Goal: Information Seeking & Learning: Find specific fact

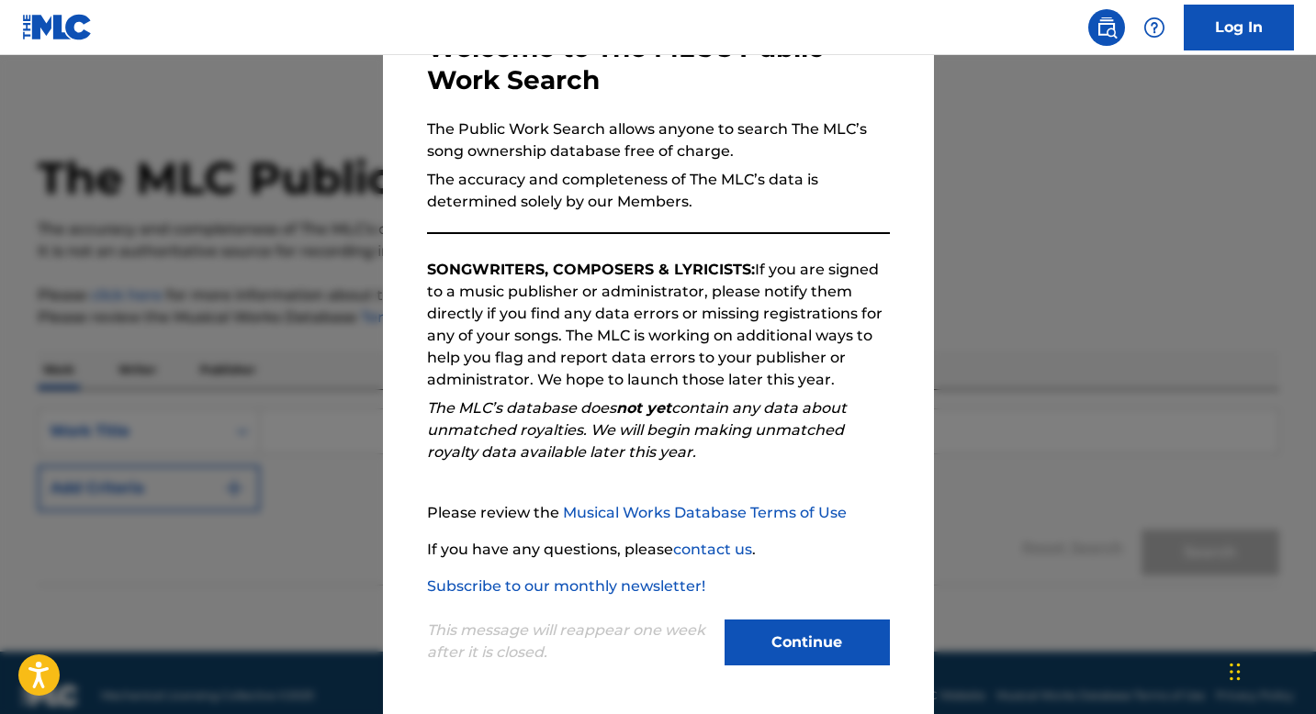
scroll to position [125, 0]
click at [761, 636] on button "Continue" at bounding box center [806, 644] width 165 height 46
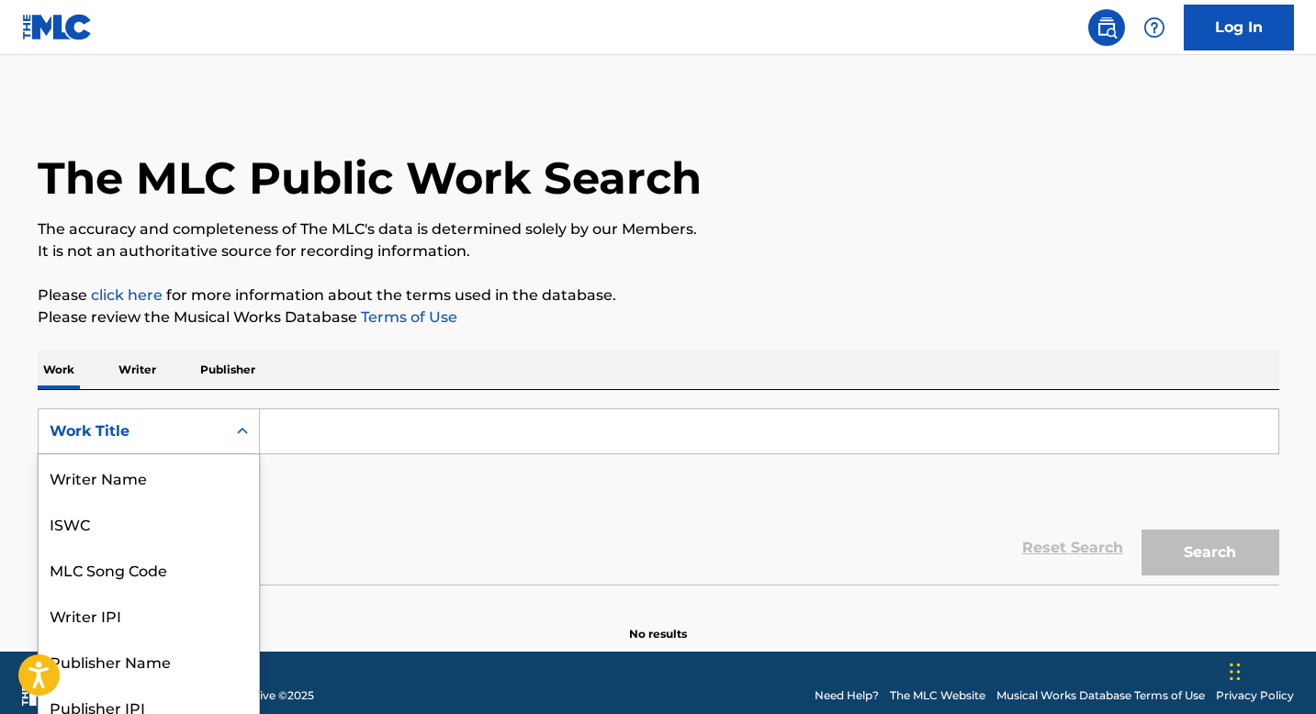
click at [179, 444] on div "Work Title selected, 8 of 8. 8 results available. Use Up and Down to choose opt…" at bounding box center [149, 432] width 222 height 46
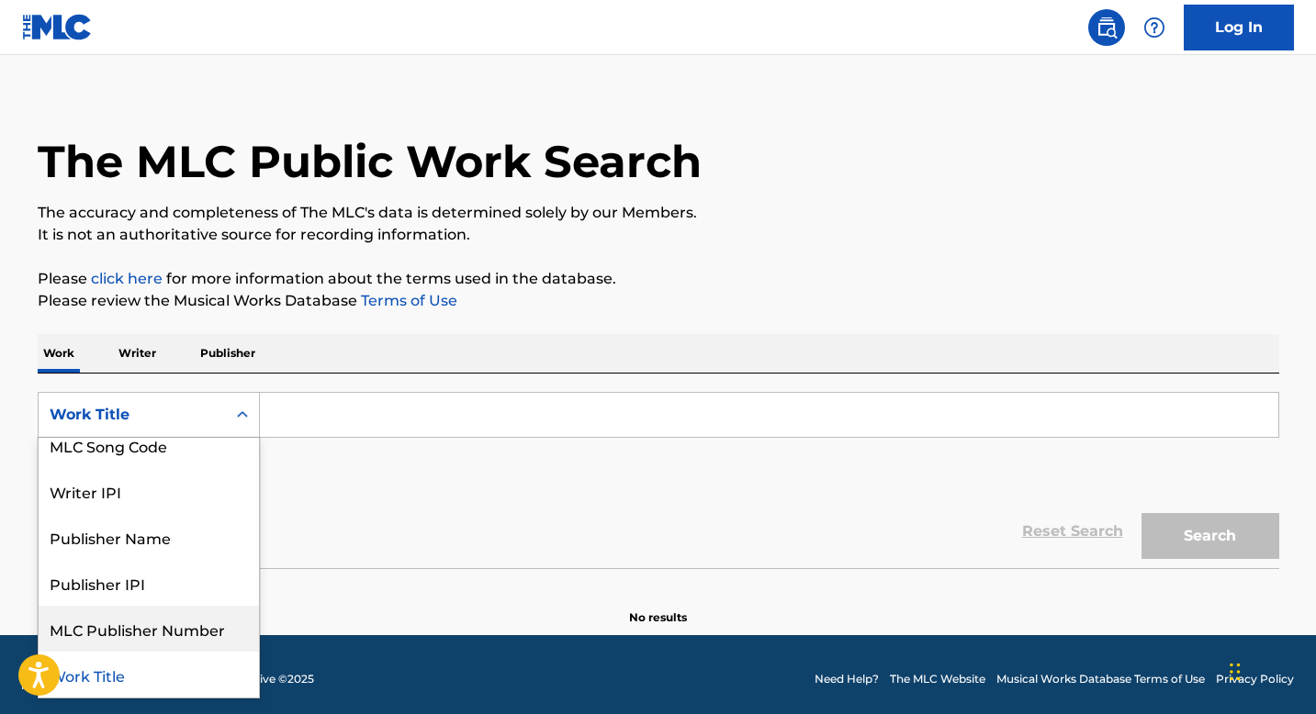
scroll to position [0, 0]
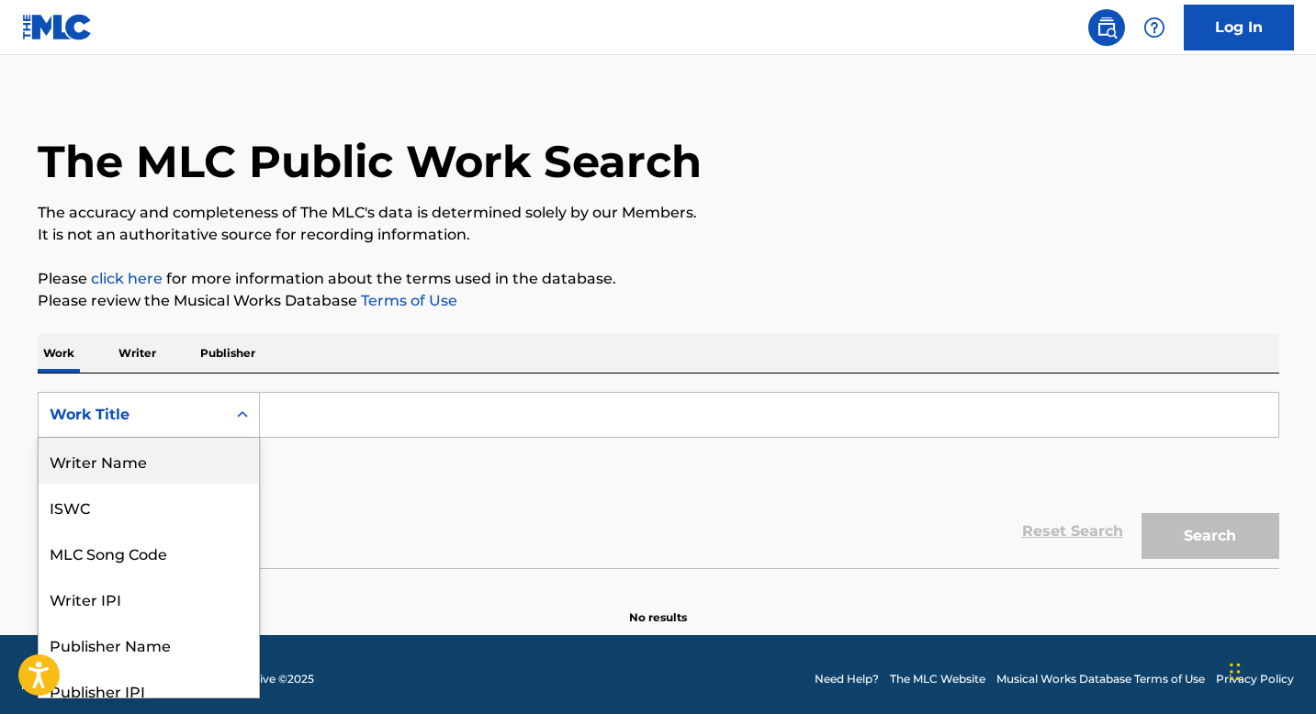
click at [133, 471] on div "Writer Name" at bounding box center [149, 461] width 220 height 46
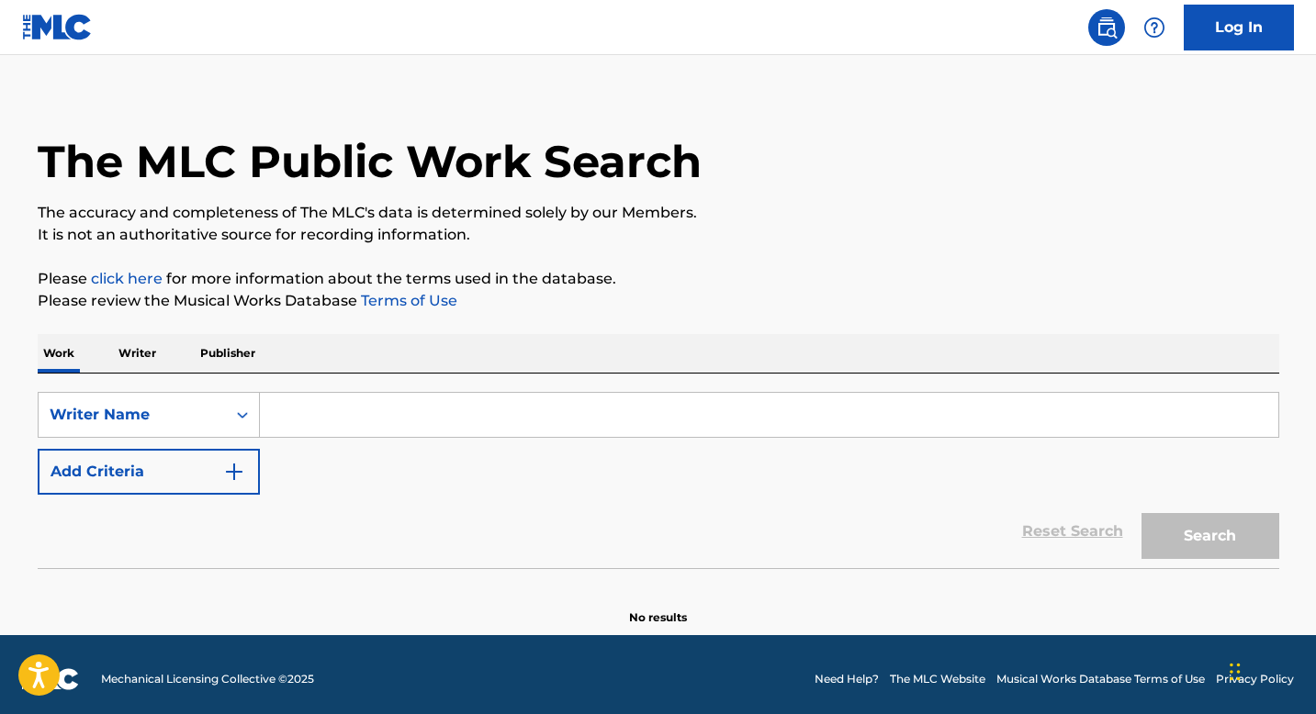
click at [300, 414] on input "Search Form" at bounding box center [769, 415] width 1018 height 44
paste input "[PERSON_NAME]"
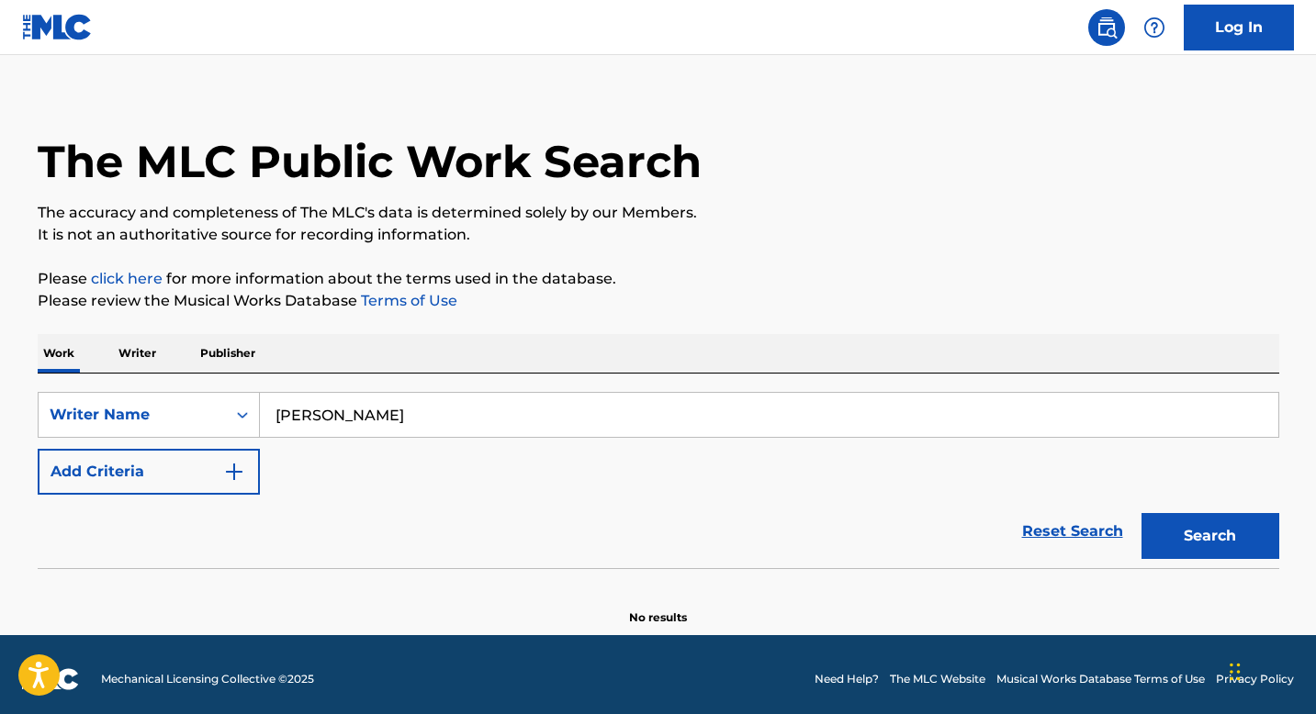
type input "[PERSON_NAME]"
click at [1141, 513] on button "Search" at bounding box center [1210, 536] width 138 height 46
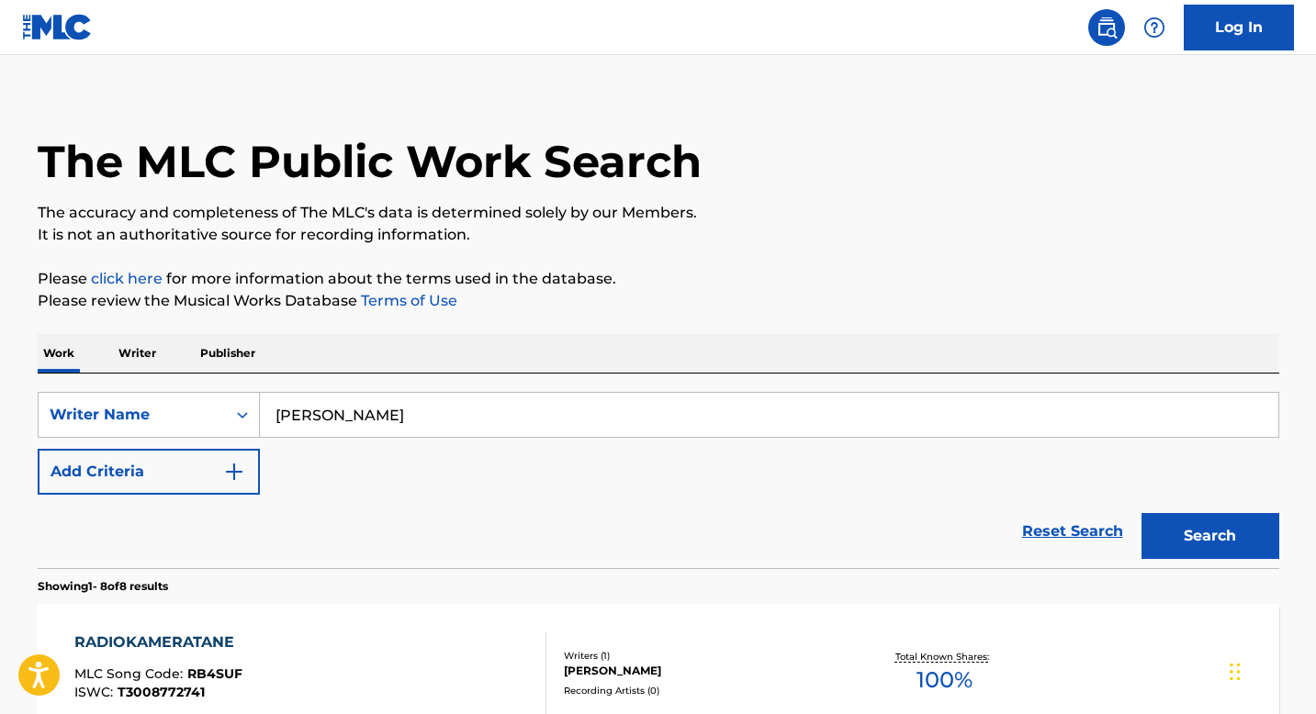
scroll to position [264, 0]
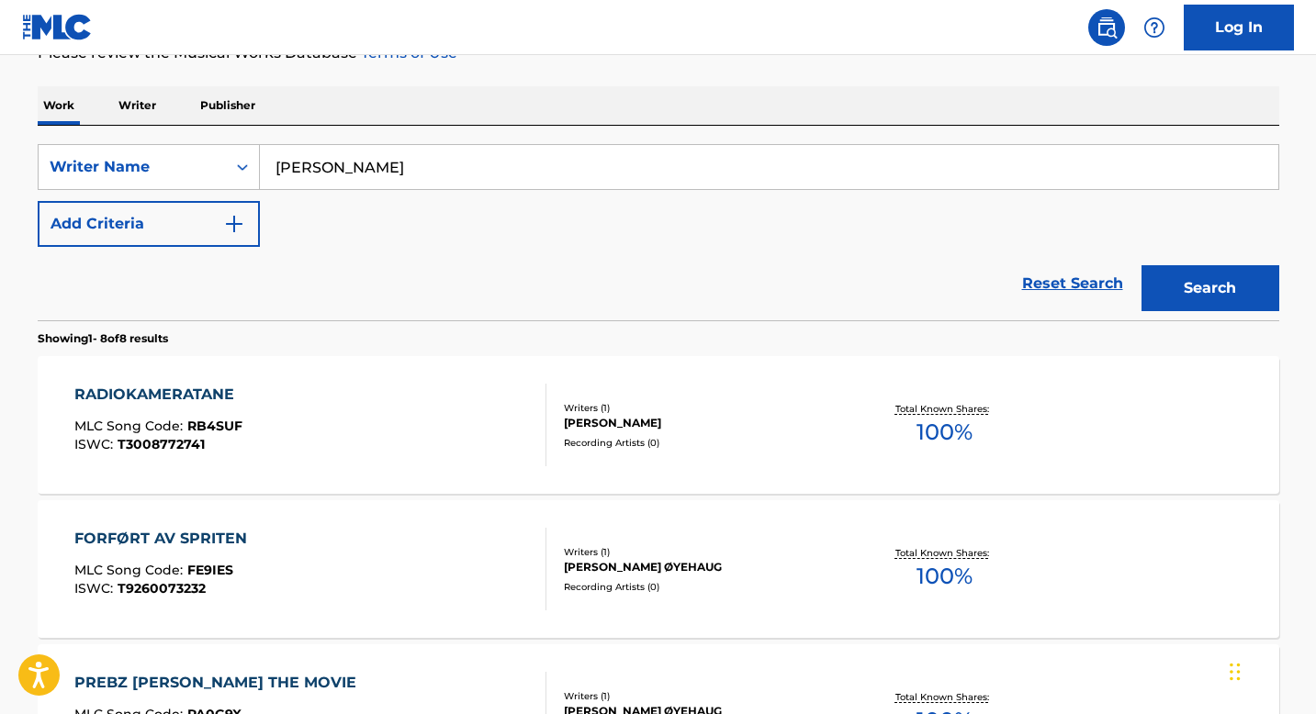
click at [330, 417] on div "RADIOKAMERATANE MLC Song Code : RB4SUF ISWC : T3008772741" at bounding box center [310, 425] width 472 height 83
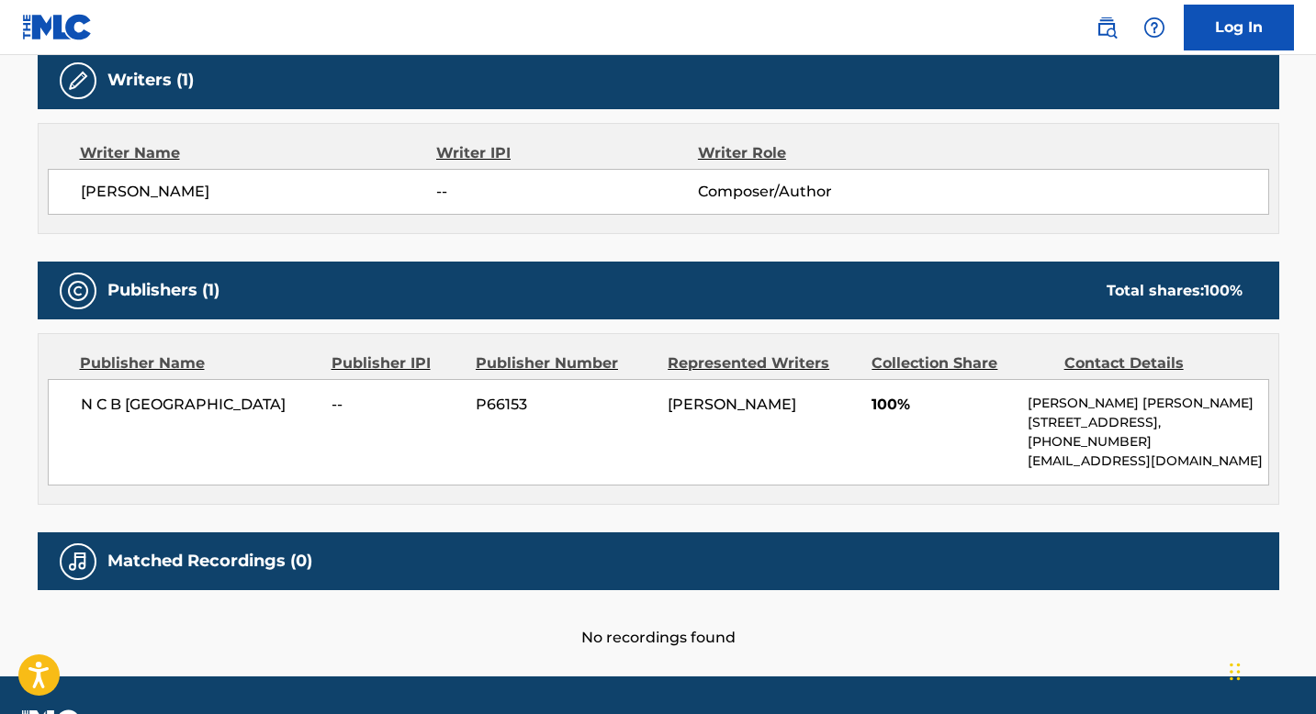
scroll to position [645, 0]
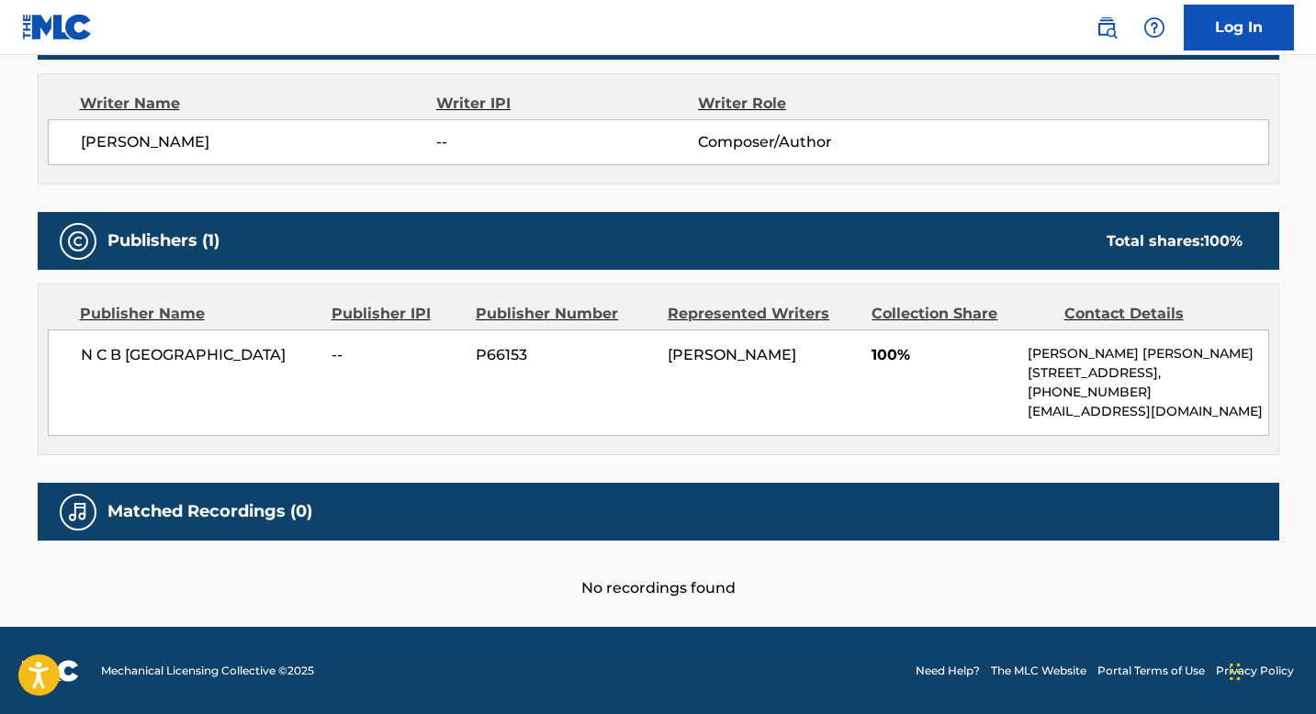
click at [163, 356] on span "N C B [GEOGRAPHIC_DATA]" at bounding box center [200, 355] width 238 height 22
copy div "N C B [GEOGRAPHIC_DATA]"
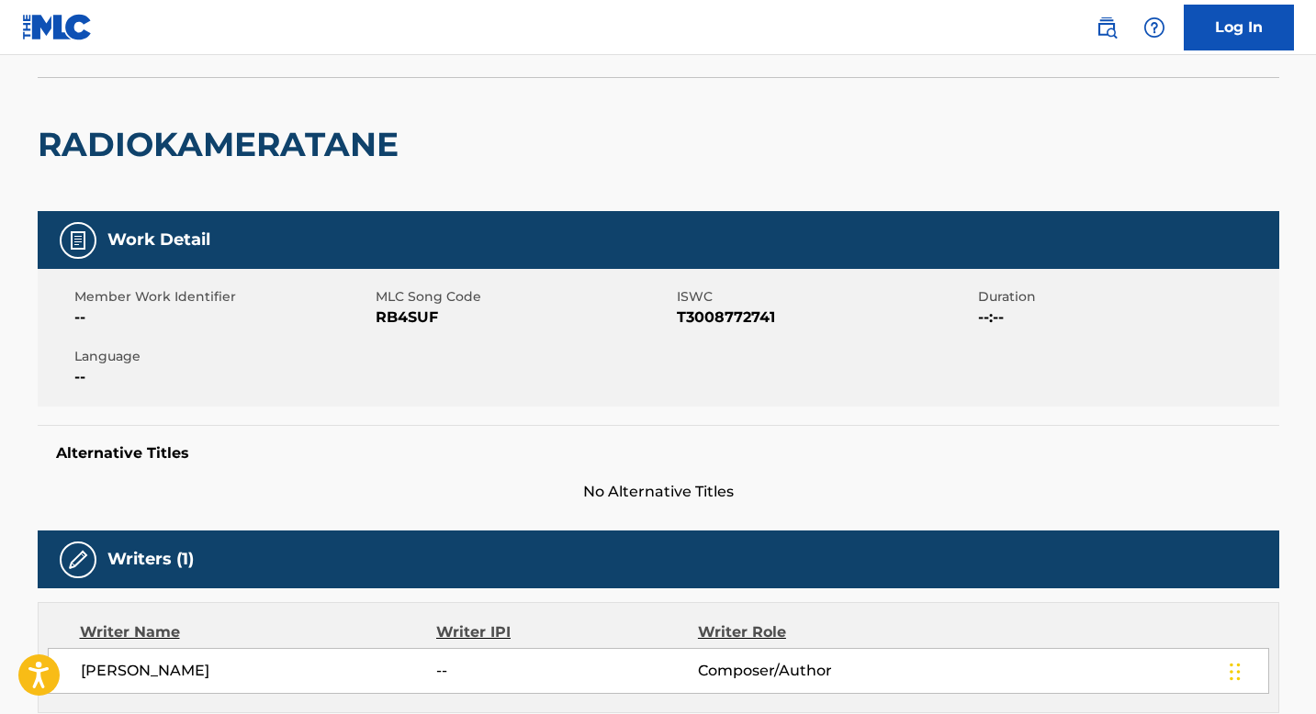
scroll to position [58, 0]
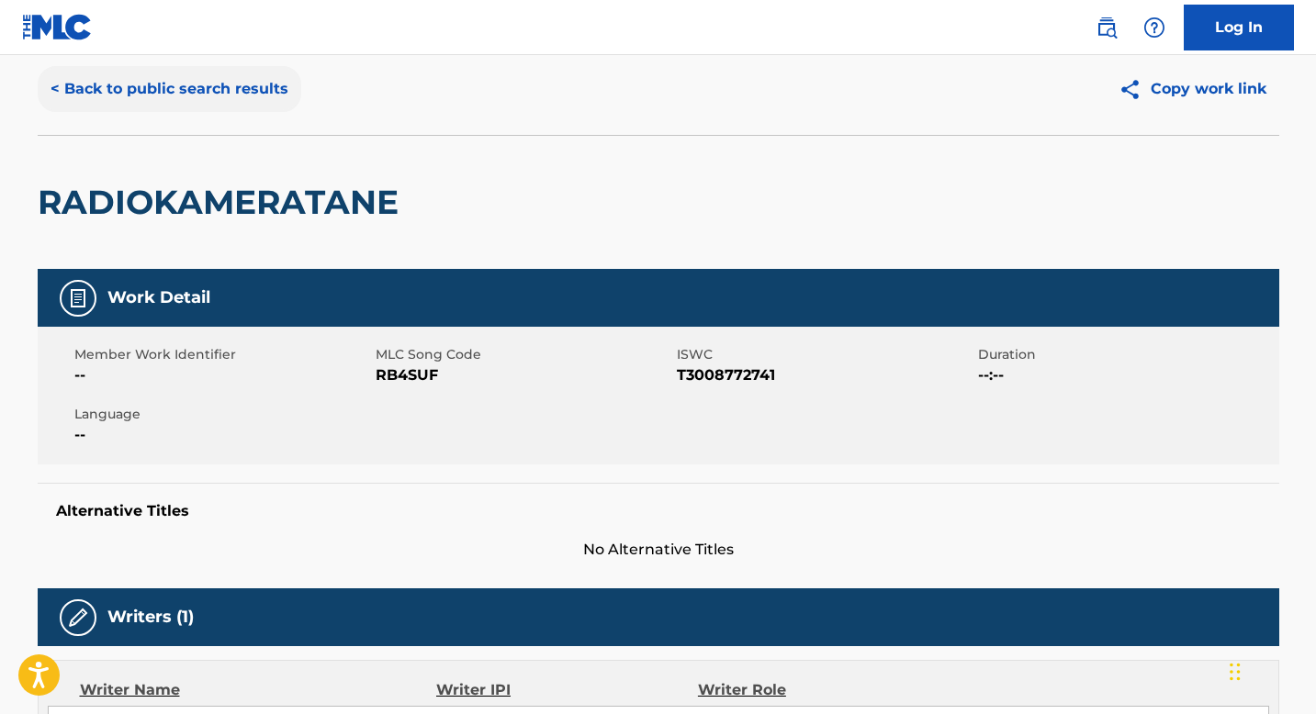
click at [175, 100] on button "< Back to public search results" at bounding box center [170, 89] width 264 height 46
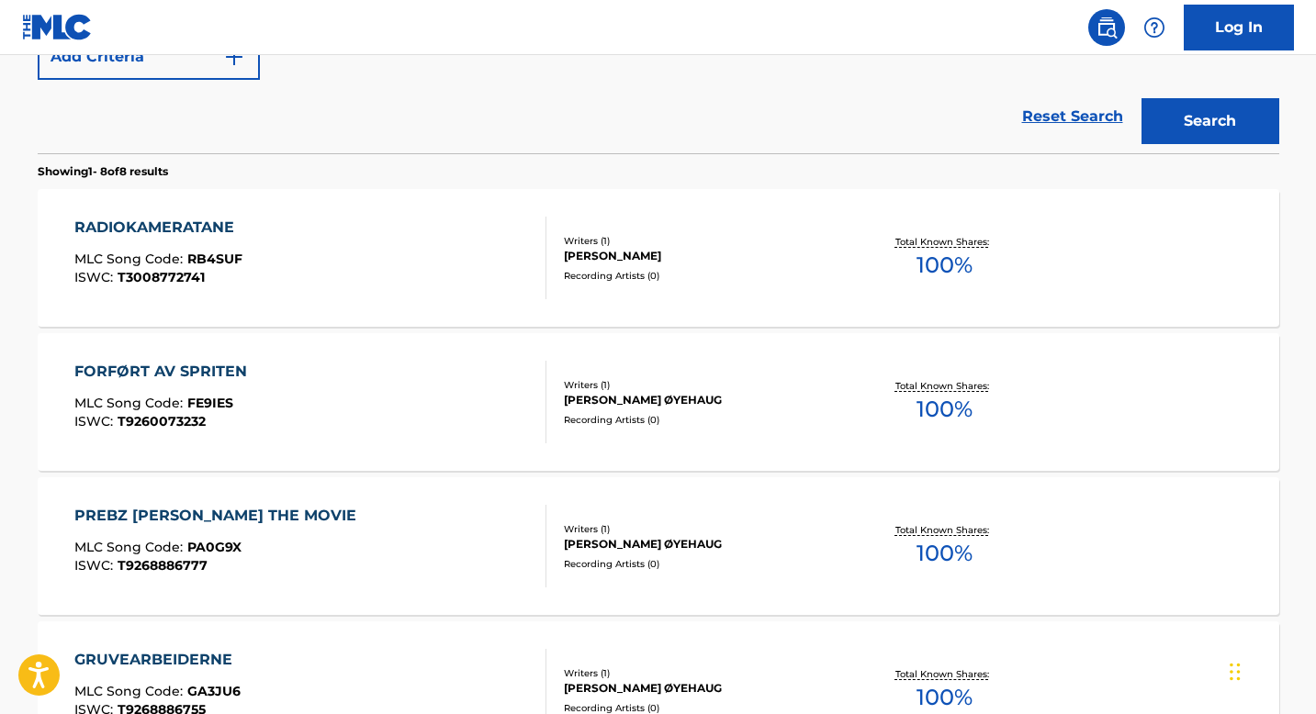
scroll to position [435, 0]
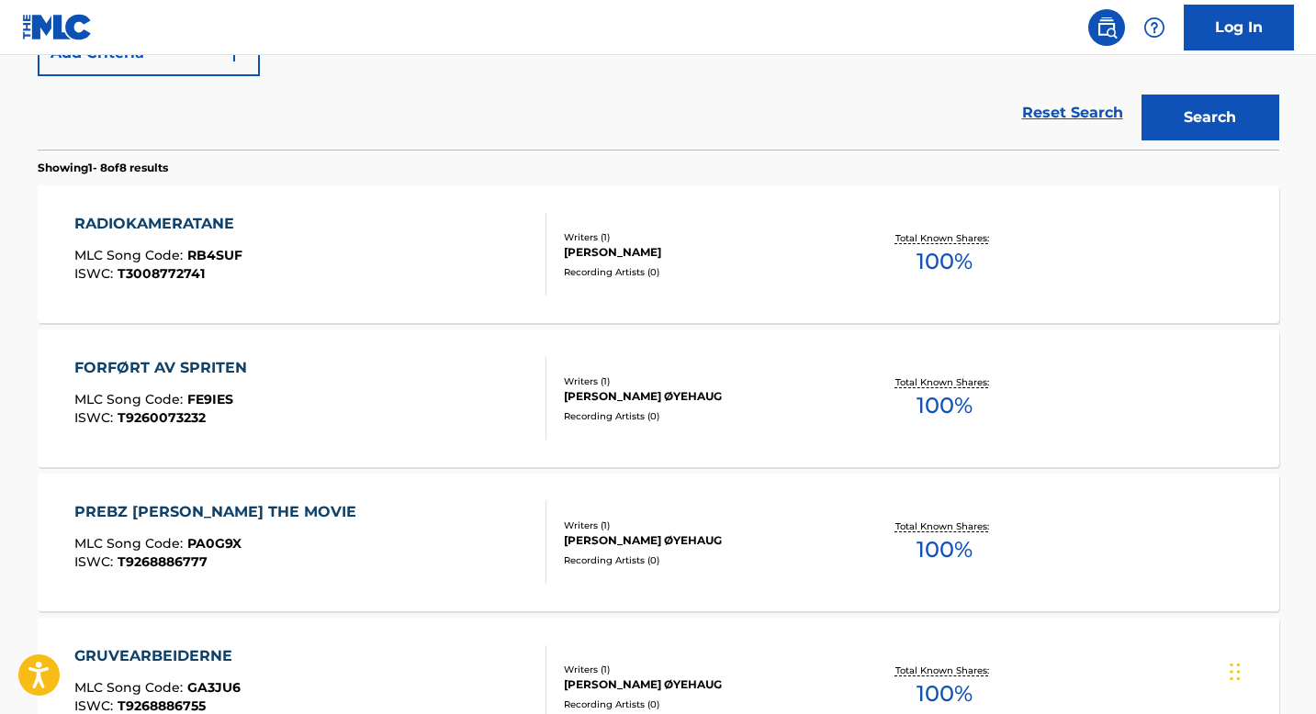
click at [453, 400] on div "FORFØRT AV SPRITEN MLC Song Code : FE9IES ISWC : T9260073232" at bounding box center [310, 398] width 472 height 83
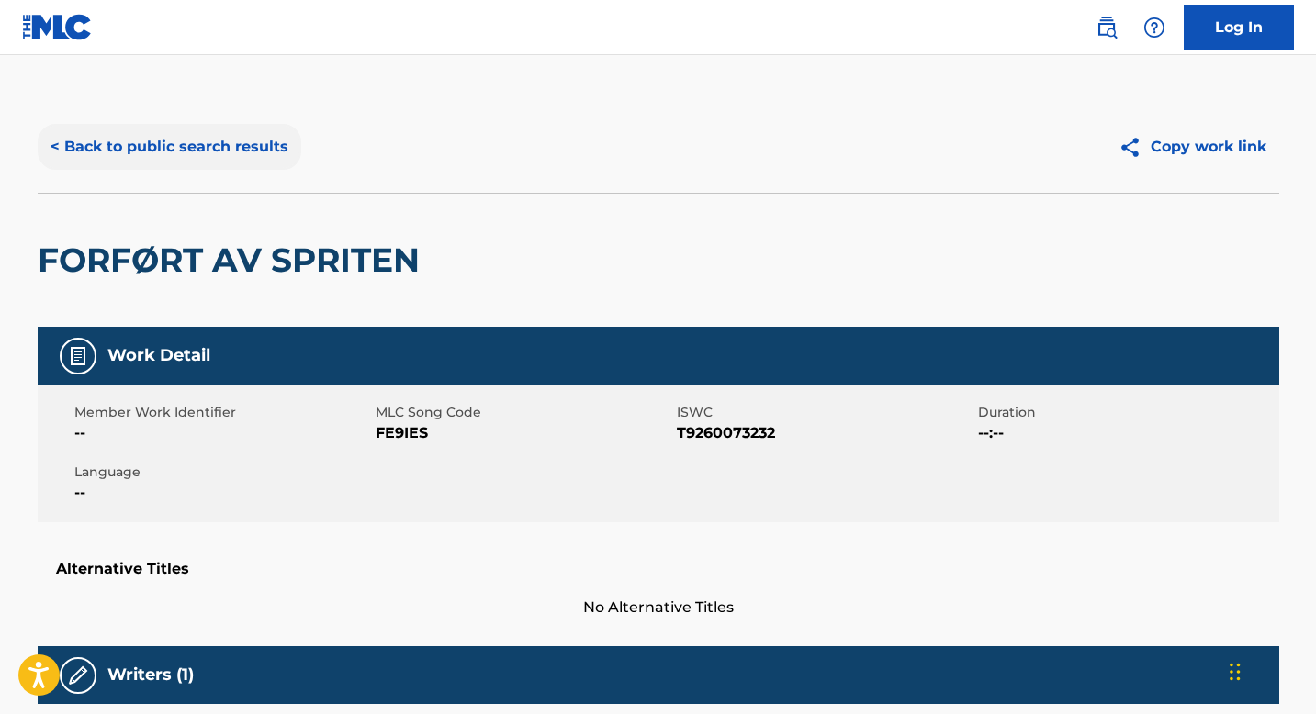
click at [201, 142] on button "< Back to public search results" at bounding box center [170, 147] width 264 height 46
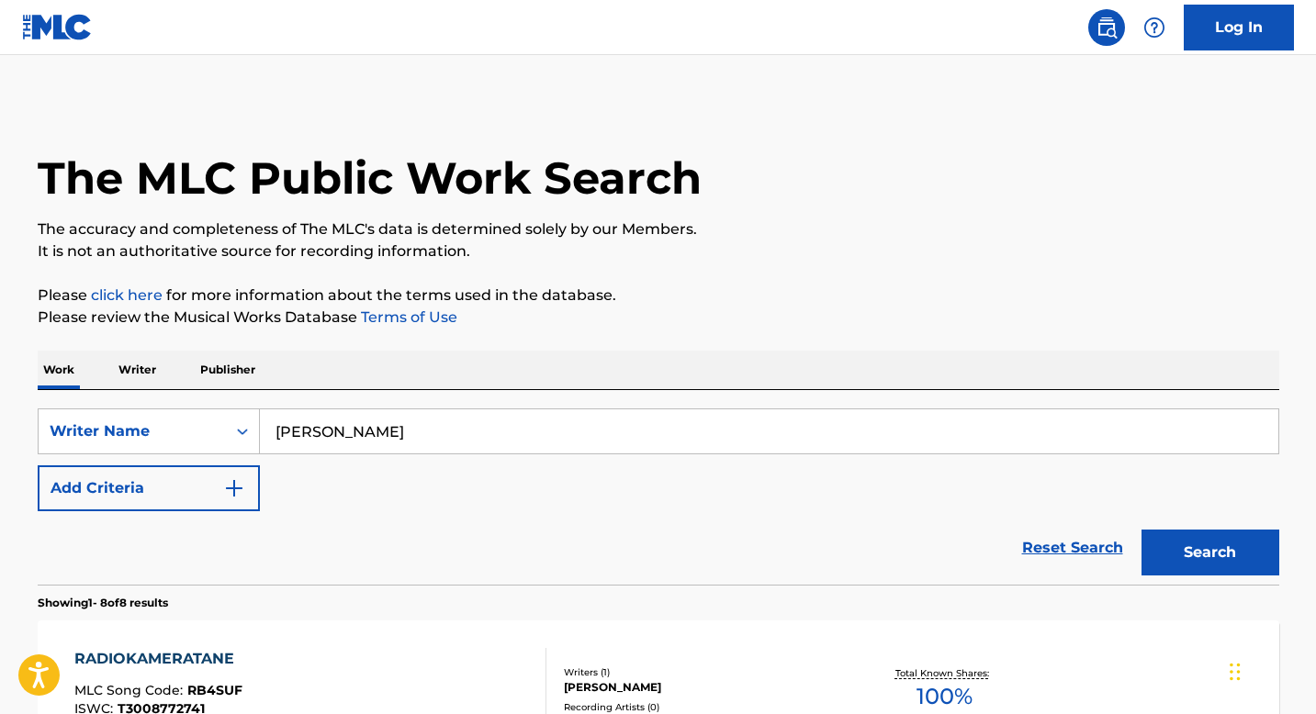
scroll to position [483, 0]
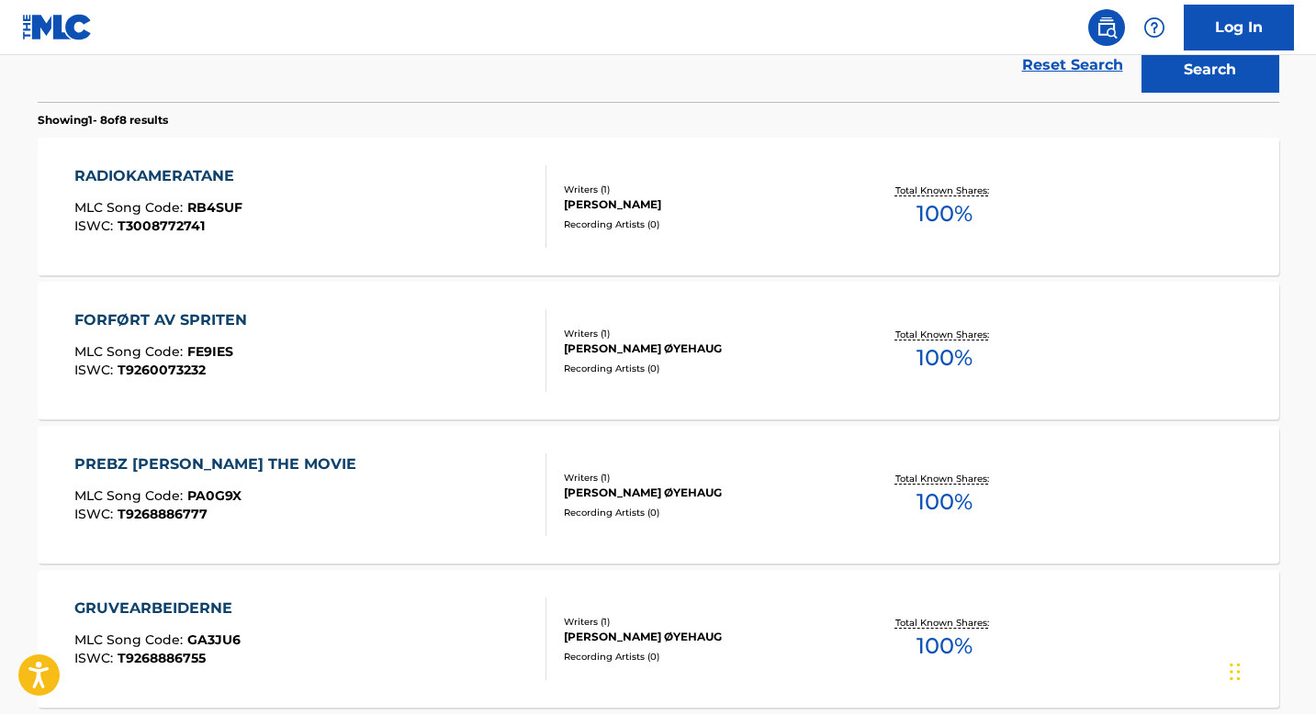
click at [379, 332] on div "FORFØRT AV SPRITEN MLC Song Code : FE9IES ISWC : T9260073232" at bounding box center [310, 350] width 472 height 83
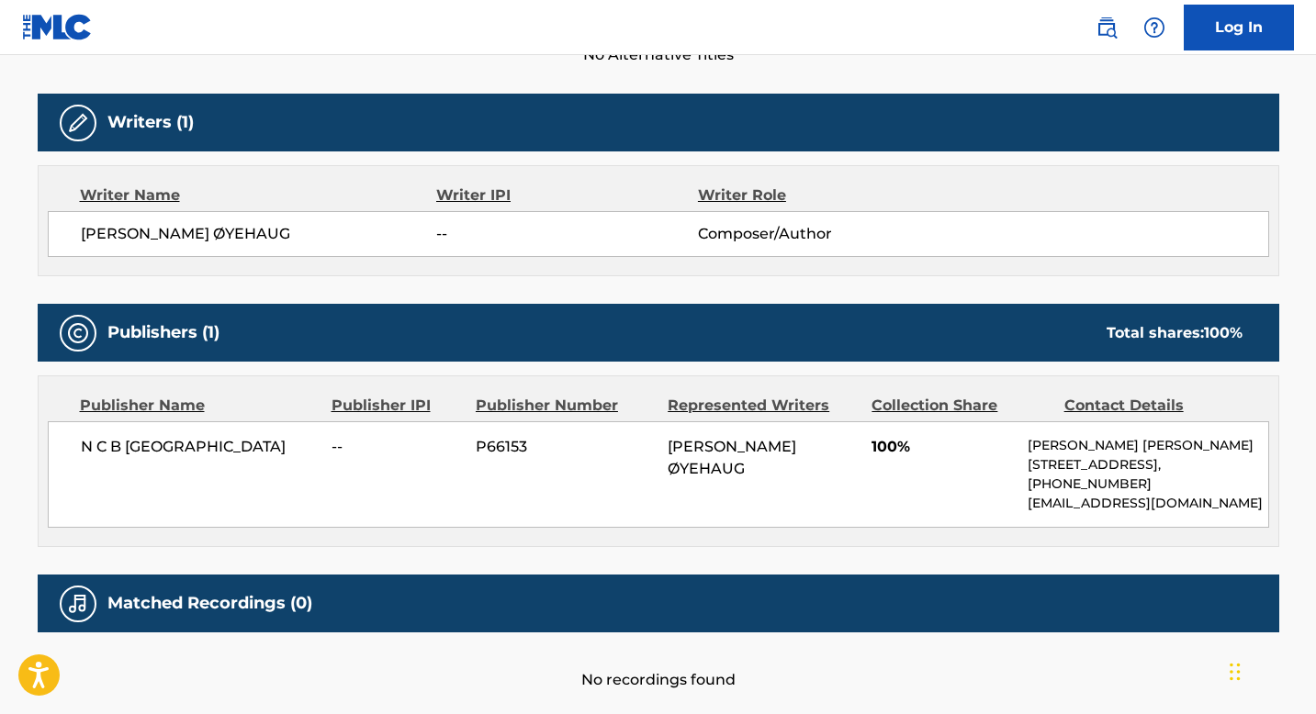
scroll to position [551, 0]
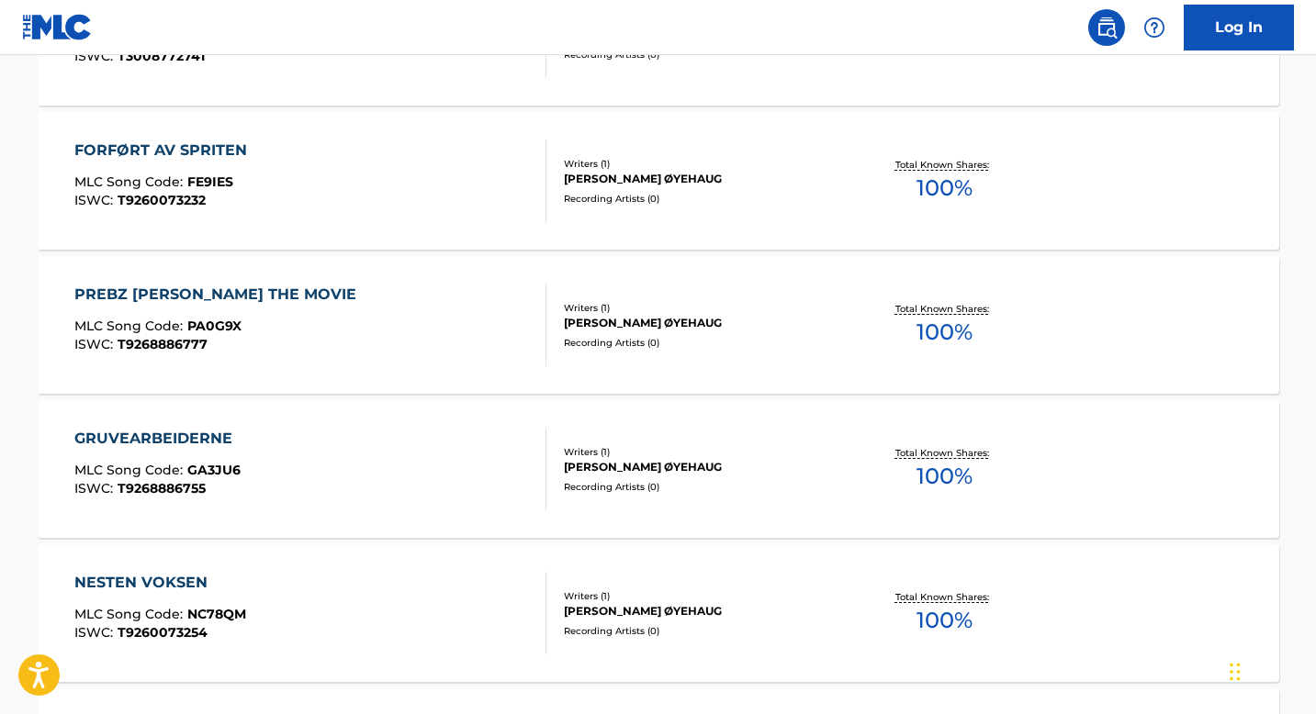
scroll to position [655, 0]
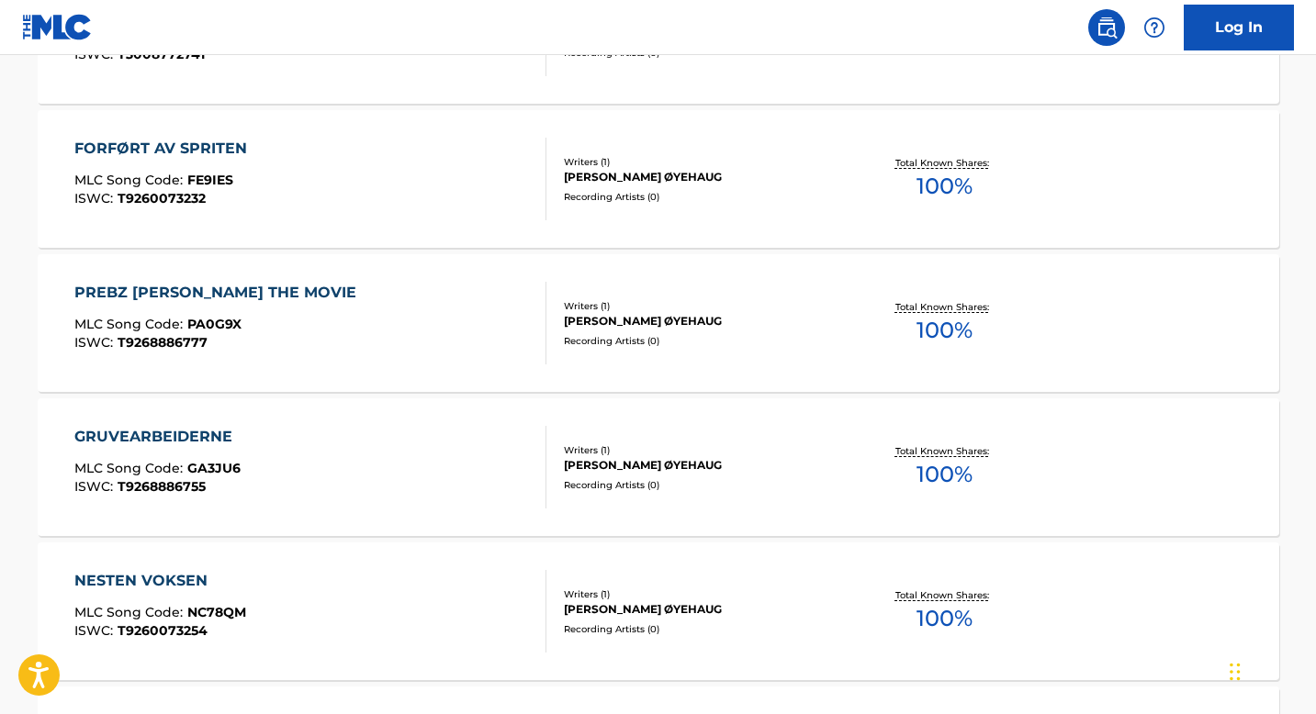
click at [379, 333] on div "PREBZ [PERSON_NAME] THE MOVIE MLC Song Code : PA0G9X ISWC : T9268886777" at bounding box center [310, 323] width 472 height 83
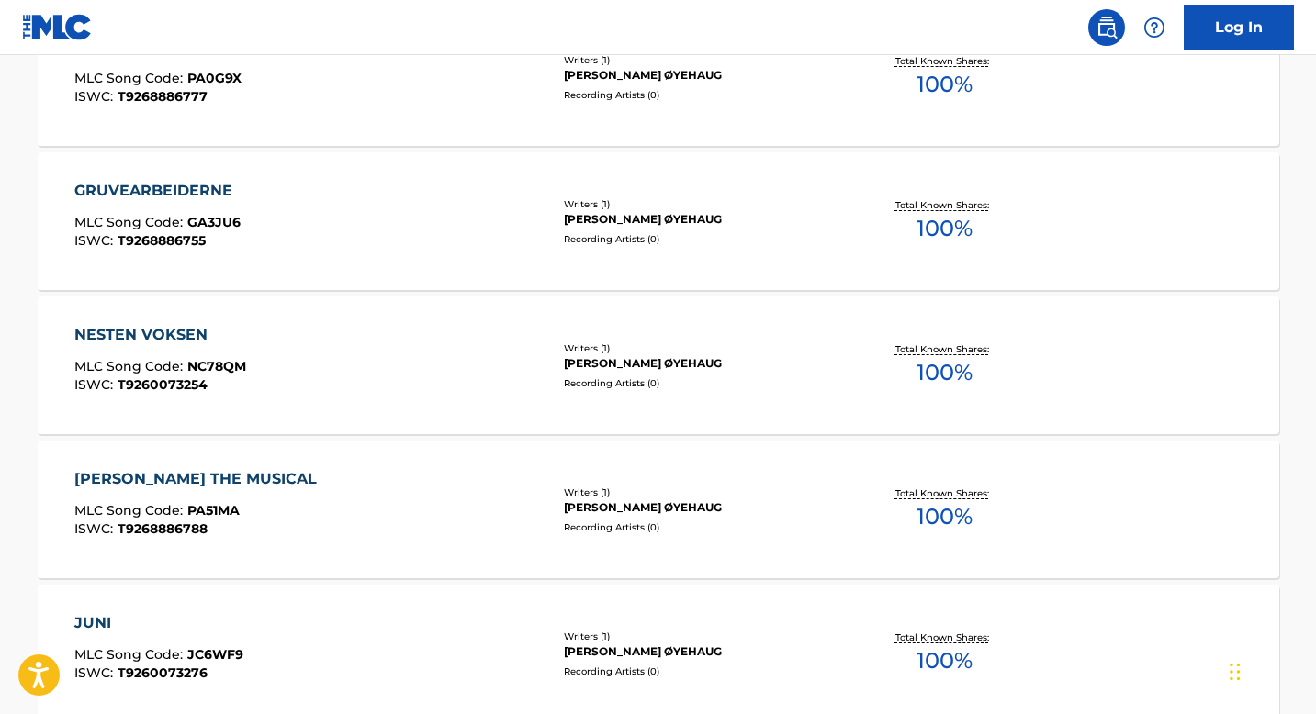
scroll to position [900, 0]
click at [379, 333] on div "NESTEN VOKSEN MLC Song Code : NC78QM ISWC : T9260073254" at bounding box center [310, 366] width 472 height 83
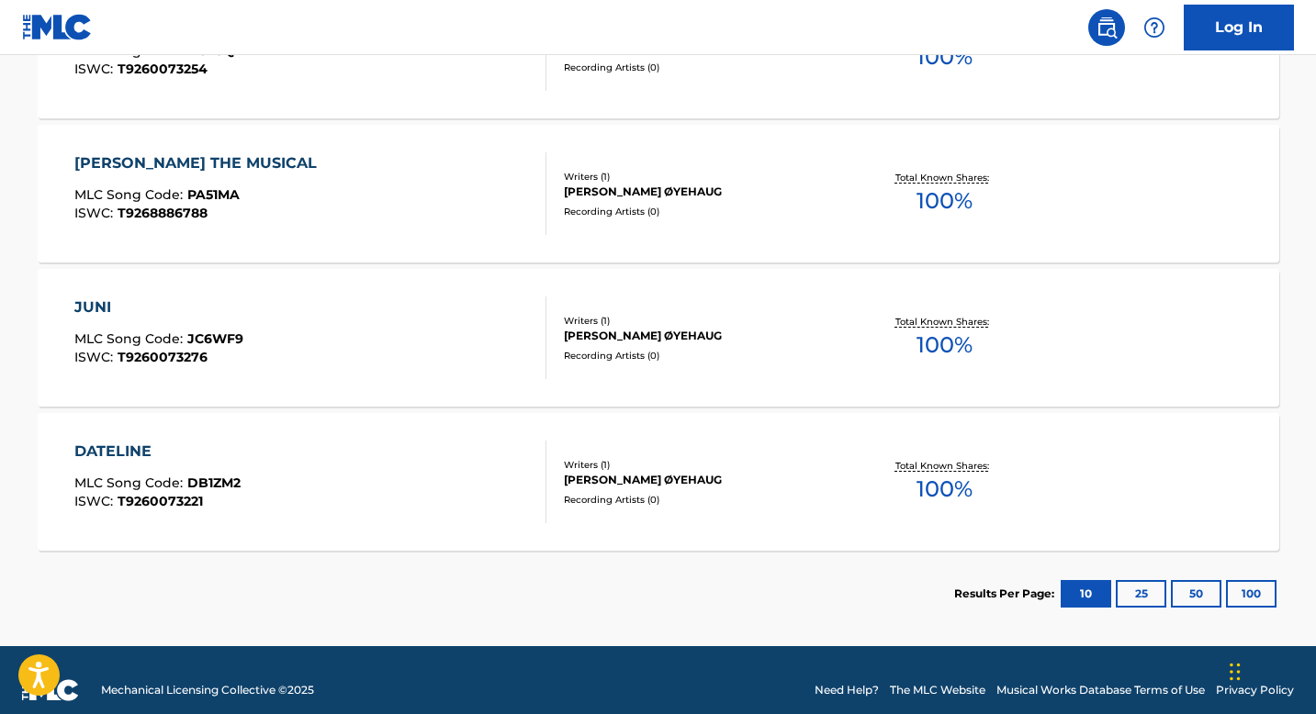
scroll to position [1237, 0]
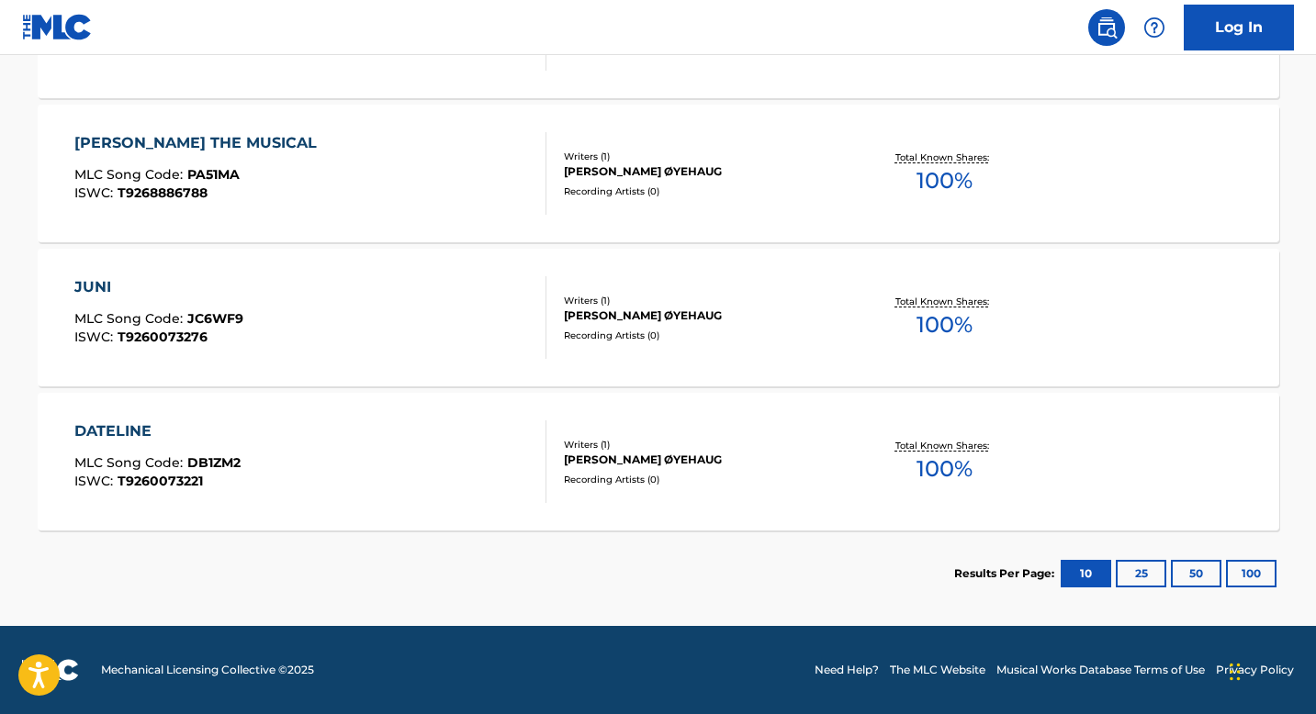
click at [401, 414] on div "DATELINE MLC Song Code : DB1ZM2 ISWC : T9260073221 Writers ( 1 ) [PERSON_NAME] …" at bounding box center [658, 462] width 1241 height 138
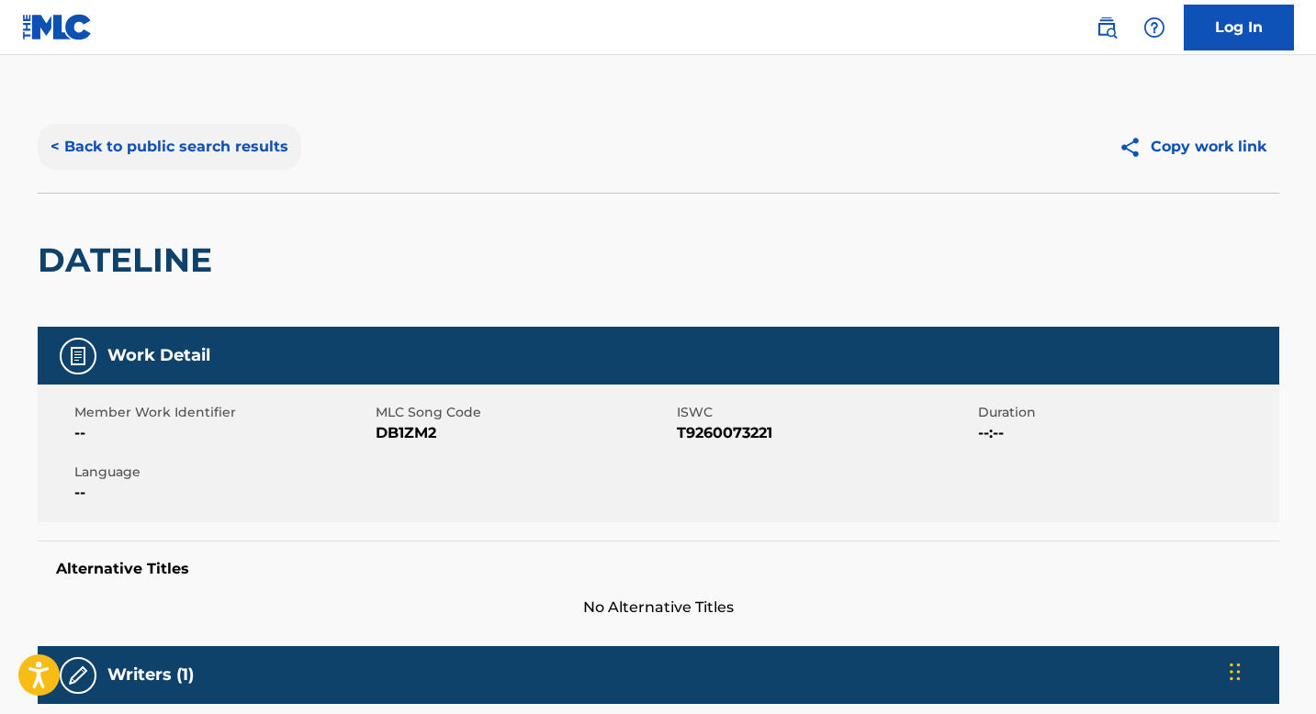
click at [232, 155] on button "< Back to public search results" at bounding box center [170, 147] width 264 height 46
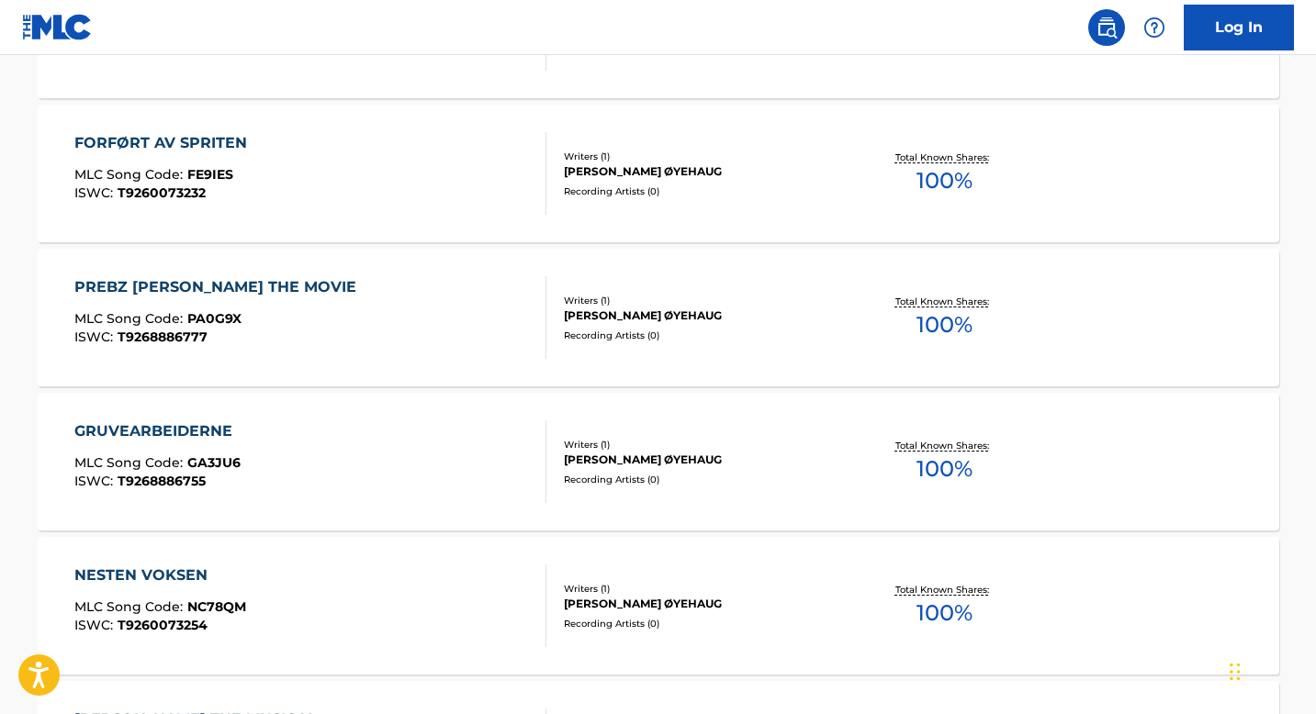
scroll to position [373, 0]
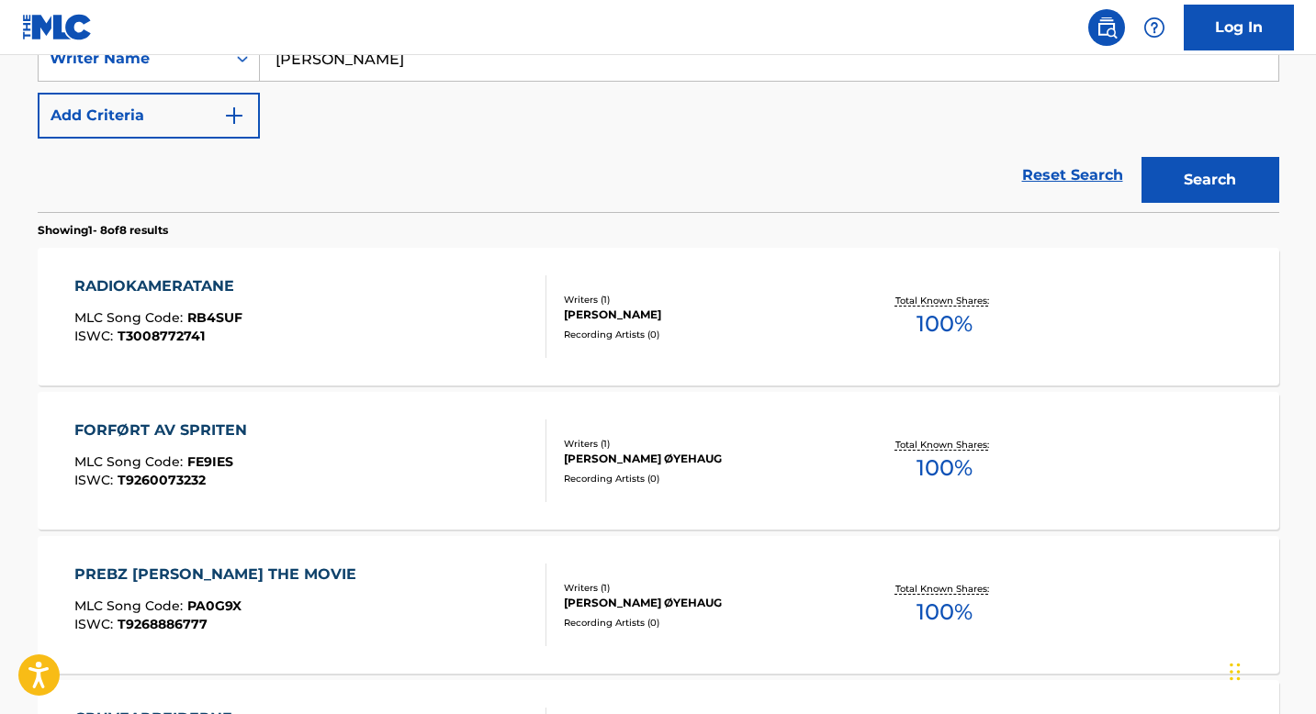
click at [324, 354] on div "RADIOKAMERATANE MLC Song Code : RB4SUF ISWC : T3008772741" at bounding box center [310, 316] width 472 height 83
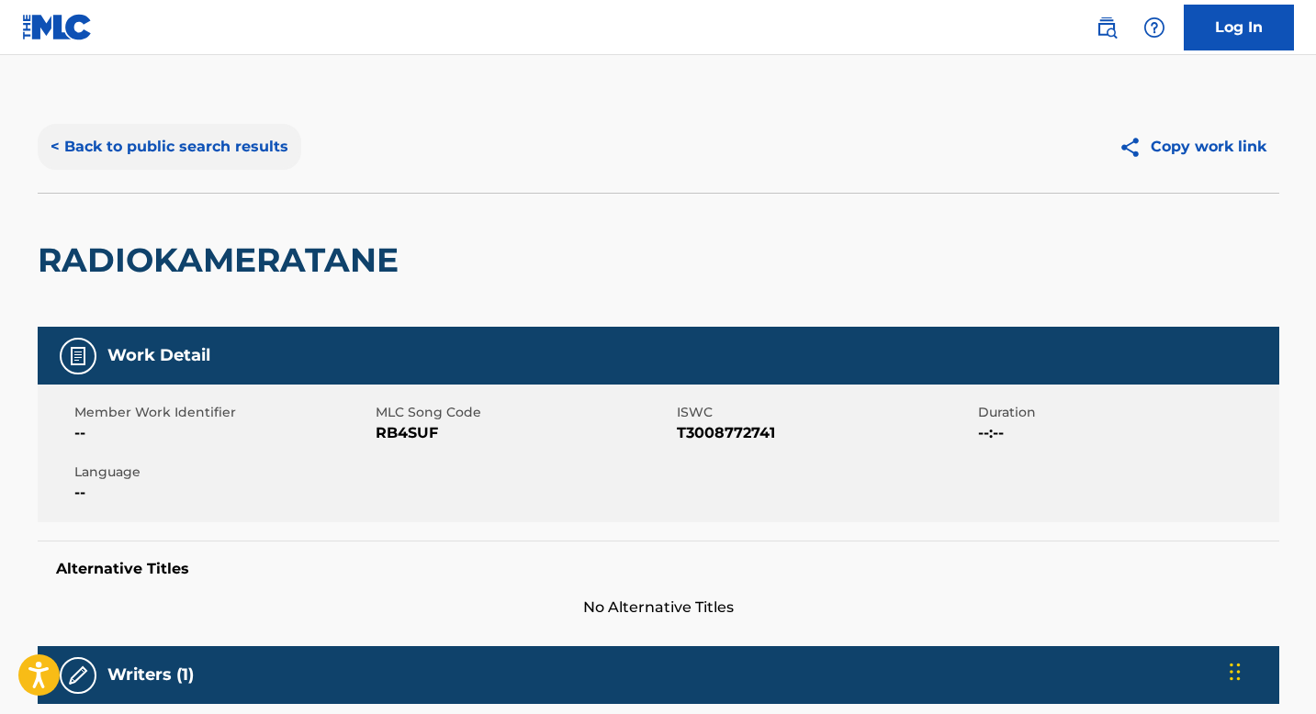
click at [146, 157] on button "< Back to public search results" at bounding box center [170, 147] width 264 height 46
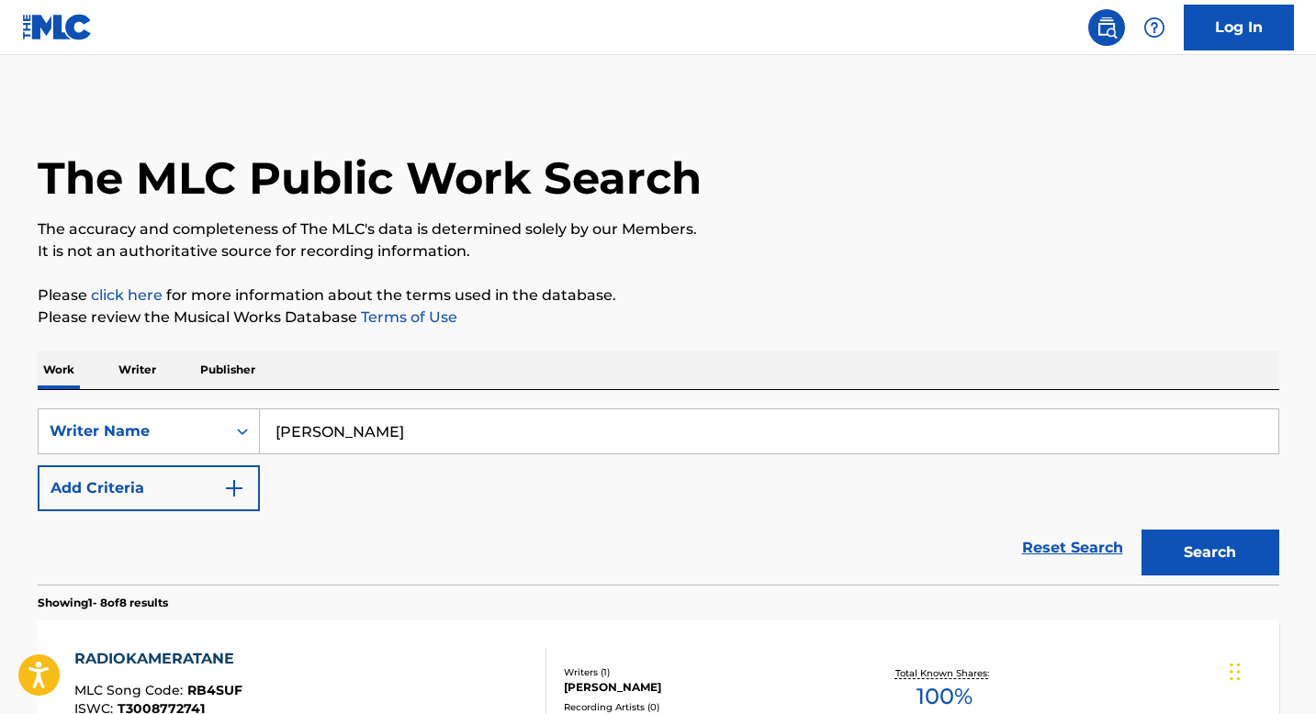
scroll to position [373, 0]
